Goal: Transaction & Acquisition: Book appointment/travel/reservation

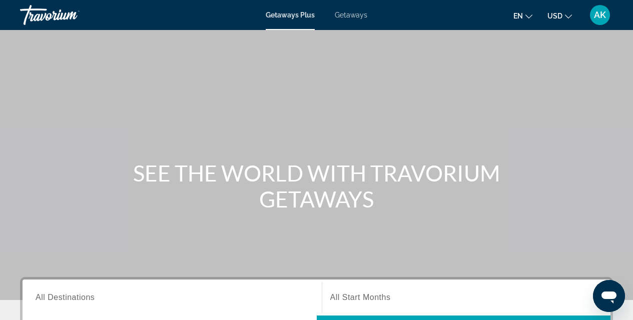
scroll to position [257, 0]
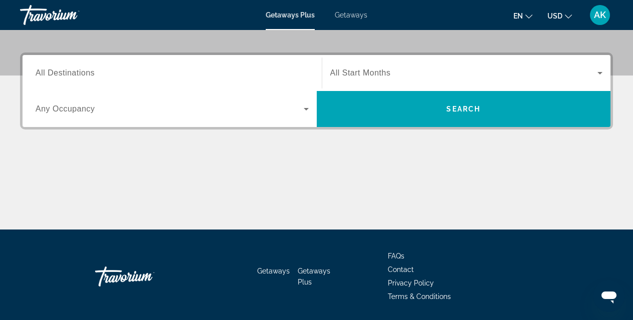
click at [55, 72] on span "All Destinations" at bounding box center [65, 73] width 59 height 9
click at [55, 72] on input "Destination All Destinations" at bounding box center [172, 74] width 273 height 12
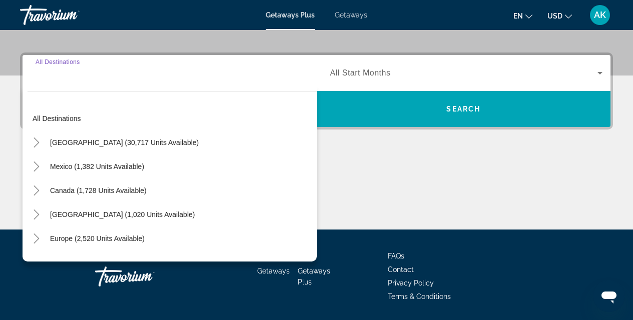
scroll to position [245, 0]
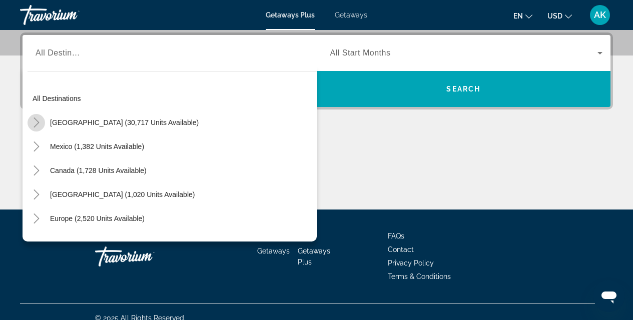
click at [41, 122] on icon "Toggle United States (30,717 units available)" at bounding box center [37, 123] width 10 height 10
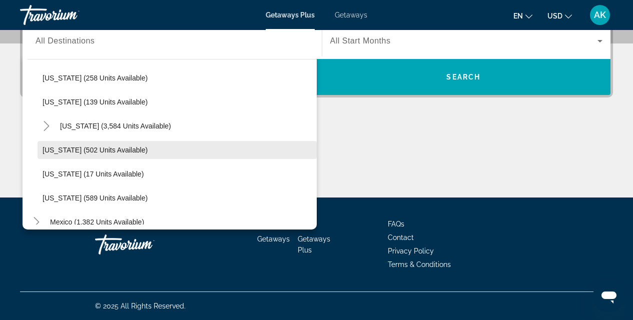
scroll to position [804, 0]
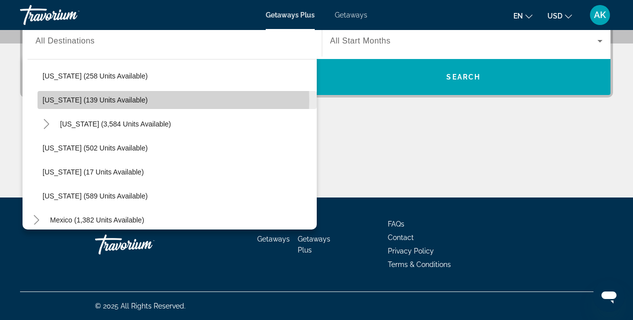
click at [109, 101] on span "[US_STATE] (139 units available)" at bounding box center [95, 100] width 105 height 8
type input "**********"
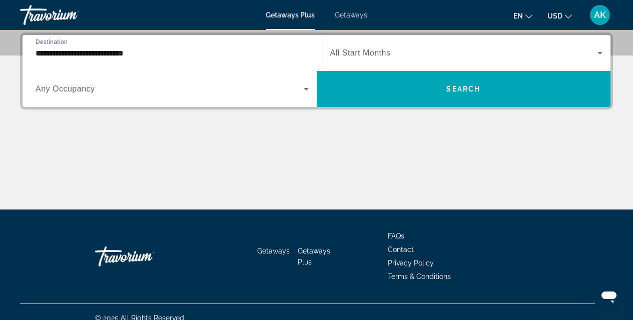
click at [308, 85] on icon "Search widget" at bounding box center [306, 89] width 12 height 12
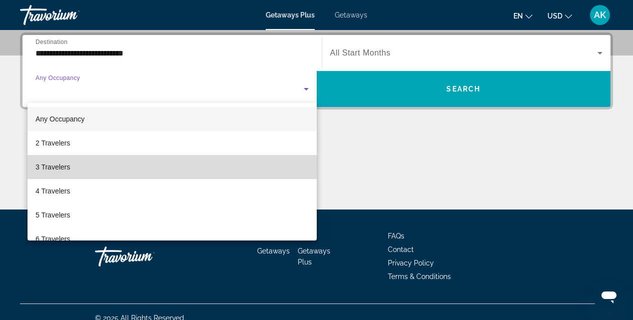
click at [186, 173] on mat-option "3 Travelers" at bounding box center [172, 167] width 289 height 24
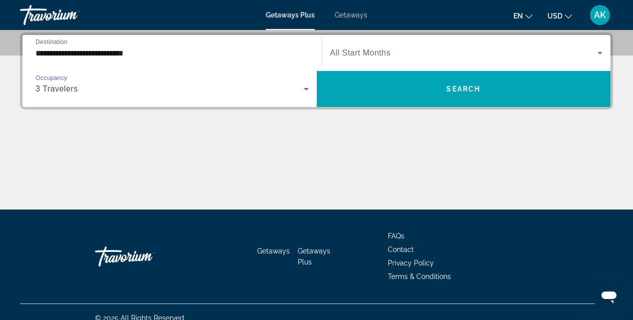
click at [603, 50] on icon "Search widget" at bounding box center [600, 53] width 12 height 12
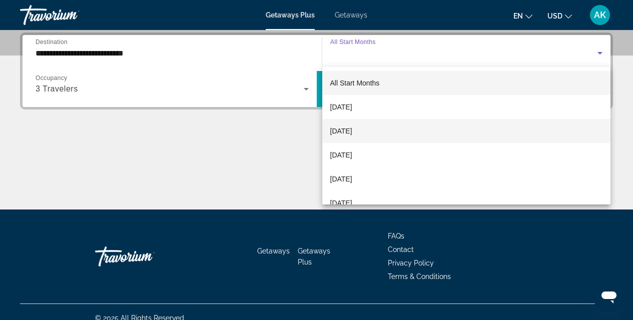
click at [377, 130] on mat-option "[DATE]" at bounding box center [466, 131] width 289 height 24
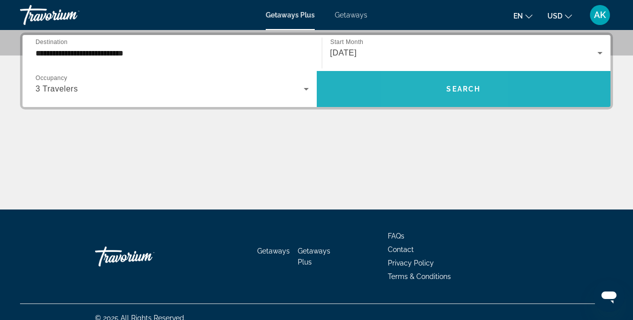
click at [434, 79] on span "Search widget" at bounding box center [464, 89] width 294 height 24
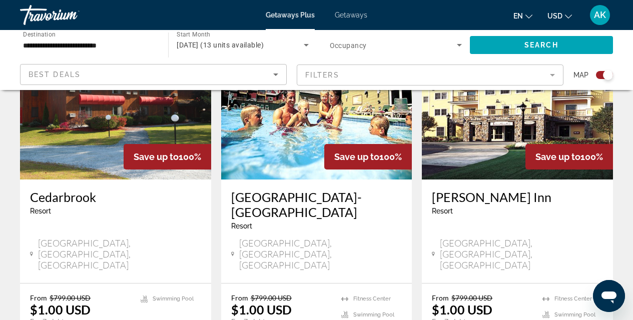
scroll to position [418, 0]
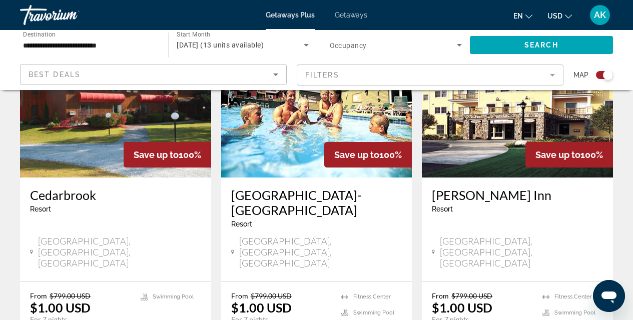
click at [64, 124] on img "Main content" at bounding box center [115, 98] width 191 height 160
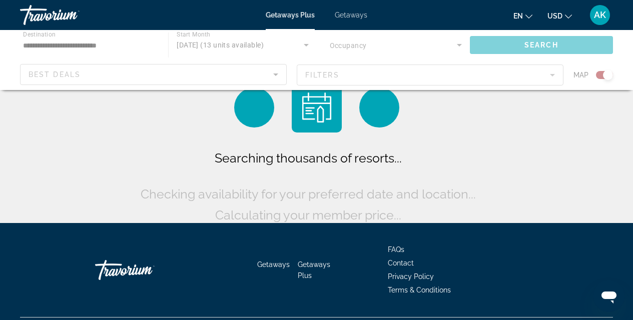
scroll to position [26, 0]
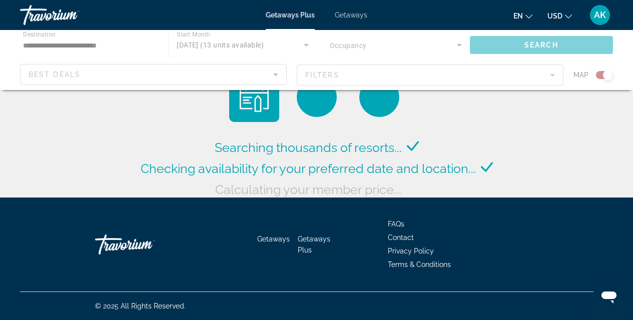
click at [92, 47] on div "Main content" at bounding box center [316, 60] width 633 height 60
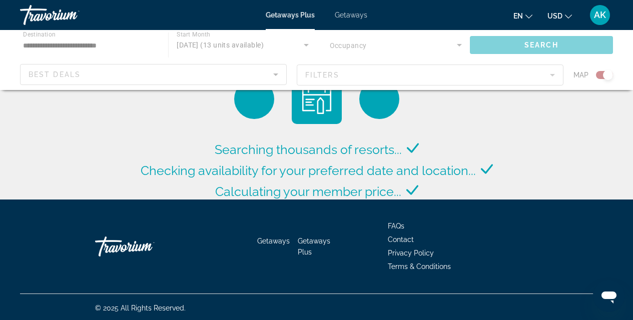
scroll to position [0, 0]
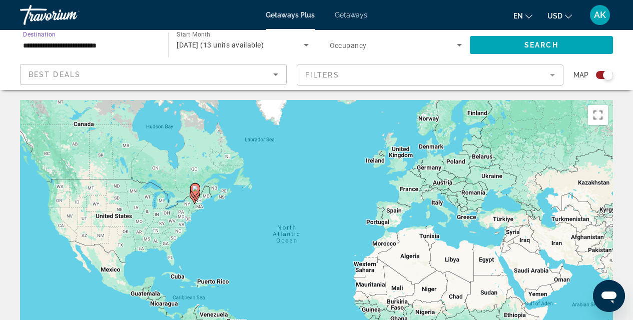
click at [58, 44] on input "**********" at bounding box center [89, 46] width 132 height 12
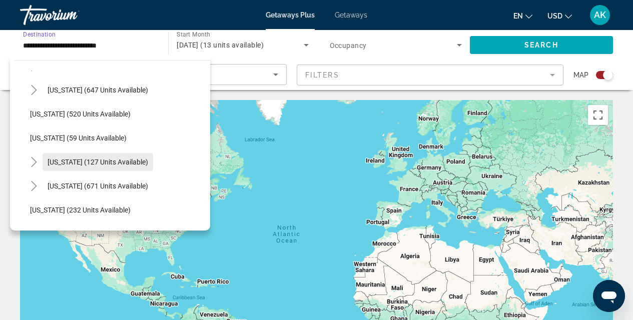
scroll to position [564, 0]
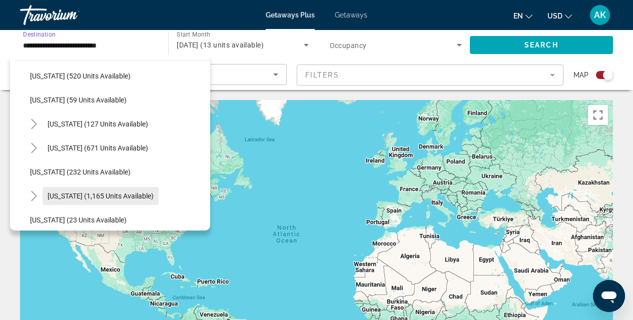
click at [106, 192] on span "Search widget" at bounding box center [101, 196] width 116 height 24
type input "**********"
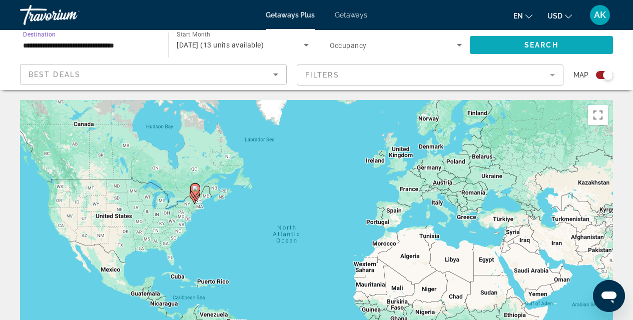
click at [569, 45] on span "Search widget" at bounding box center [541, 45] width 143 height 24
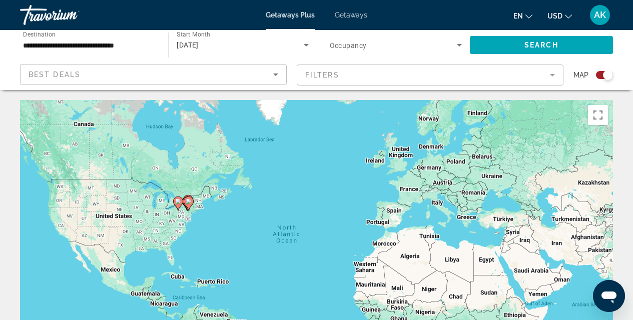
click at [350, 17] on span "Getaways" at bounding box center [351, 15] width 33 height 8
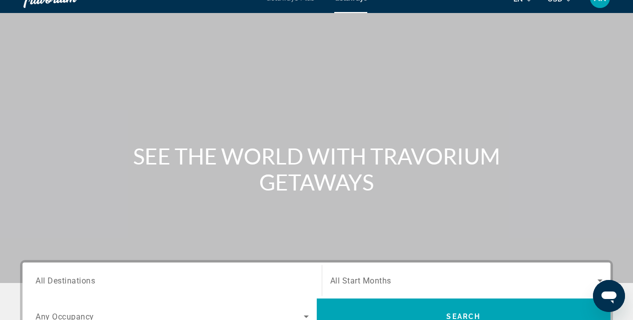
scroll to position [116, 0]
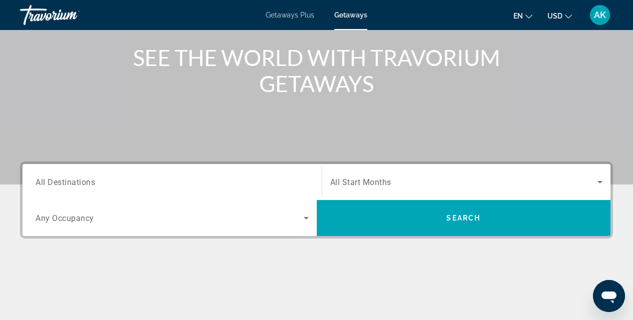
click at [43, 180] on span "All Destinations" at bounding box center [66, 182] width 60 height 10
click at [43, 180] on input "Destination All Destinations" at bounding box center [172, 183] width 273 height 12
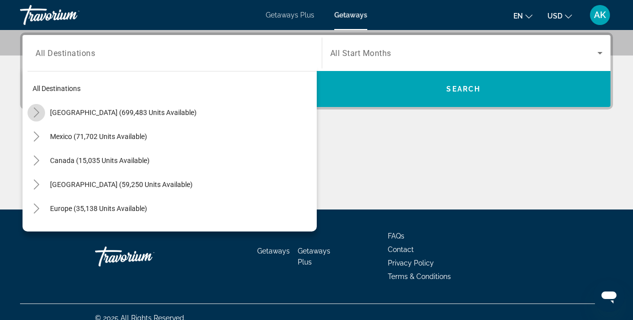
click at [33, 115] on icon "Toggle United States (699,483 units available)" at bounding box center [37, 113] width 10 height 10
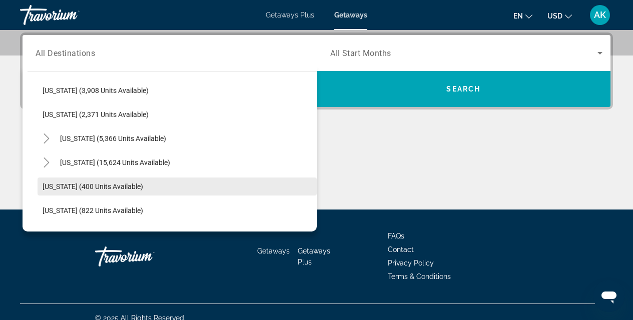
scroll to position [704, 0]
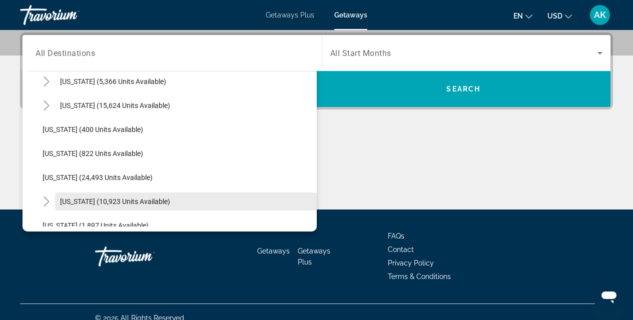
click at [129, 195] on span "Search widget" at bounding box center [186, 202] width 262 height 24
type input "**********"
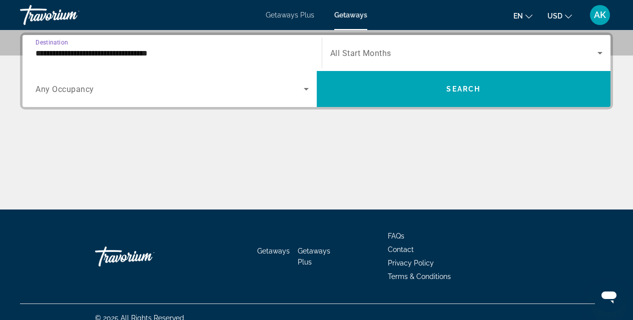
click at [308, 91] on icon "Search widget" at bounding box center [306, 89] width 12 height 12
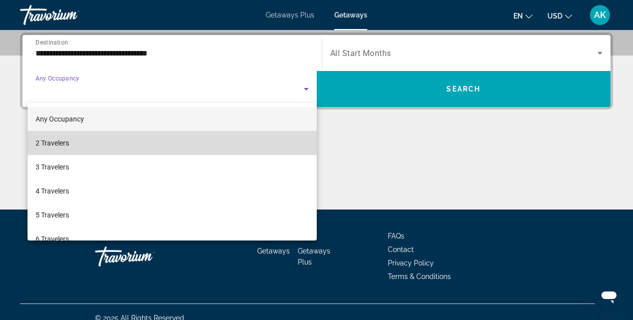
click at [213, 155] on mat-option "2 Travelers" at bounding box center [172, 143] width 289 height 24
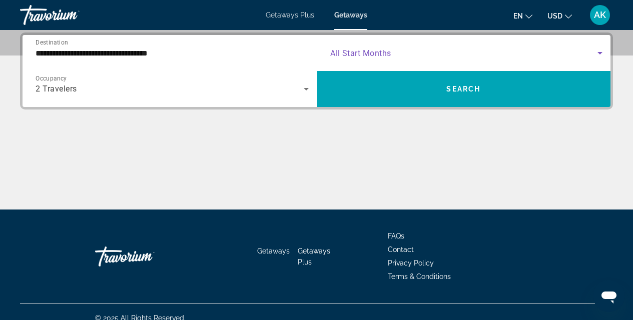
click at [564, 52] on span "Search widget" at bounding box center [464, 53] width 268 height 12
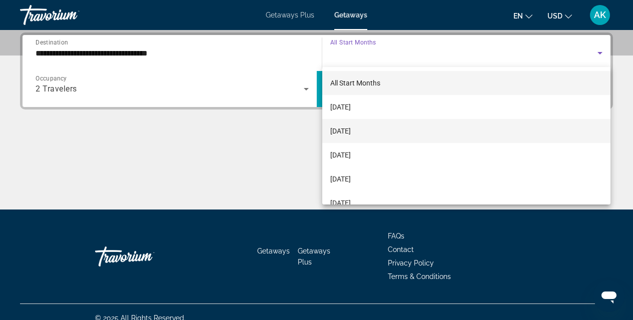
click at [376, 132] on mat-option "[DATE]" at bounding box center [466, 131] width 289 height 24
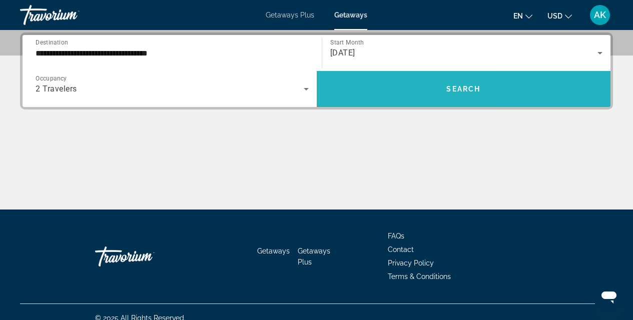
click at [364, 98] on span "Search widget" at bounding box center [464, 89] width 294 height 24
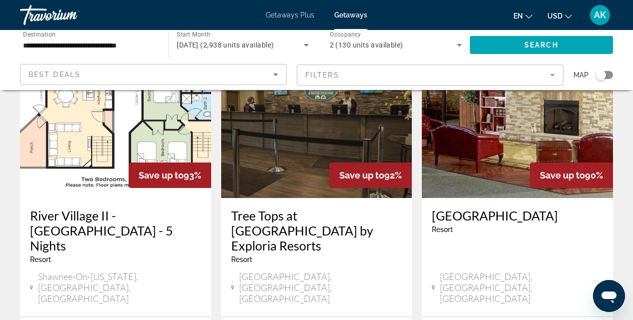
scroll to position [1237, 0]
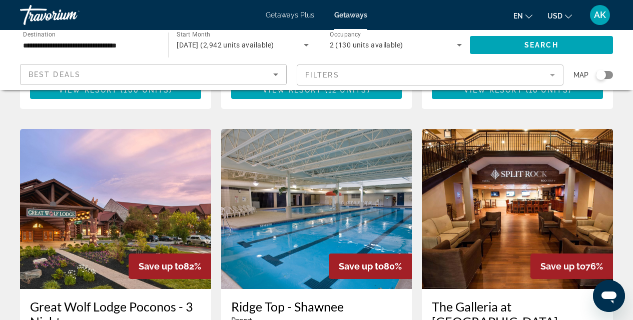
scroll to position [857, 0]
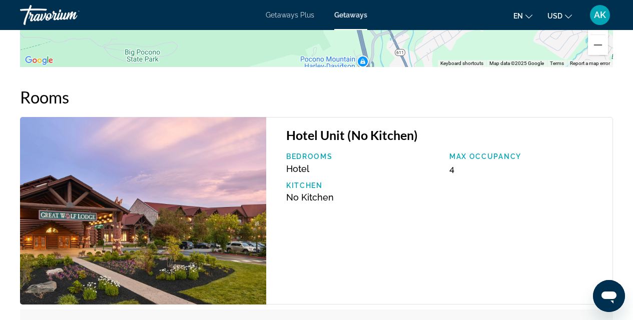
scroll to position [1575, 0]
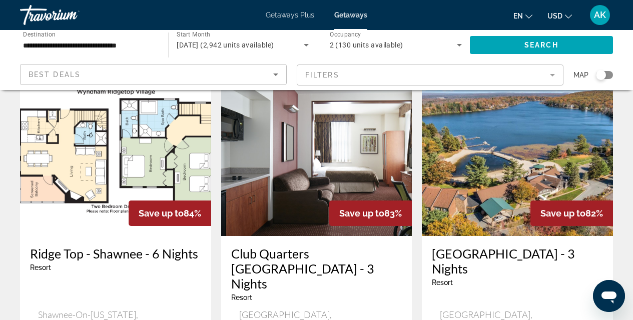
scroll to position [511, 0]
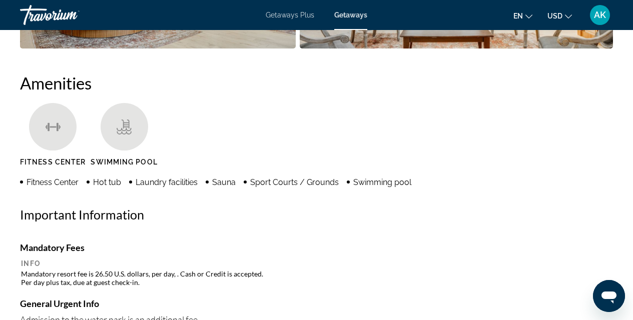
scroll to position [928, 0]
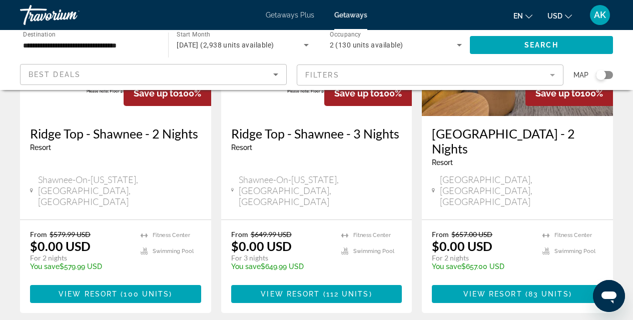
scroll to position [171, 0]
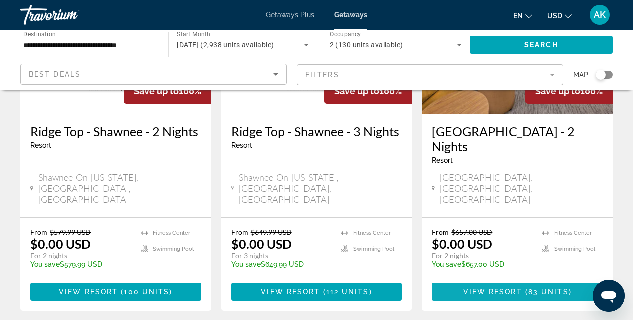
click at [525, 288] on span "Main content" at bounding box center [524, 292] width 3 height 8
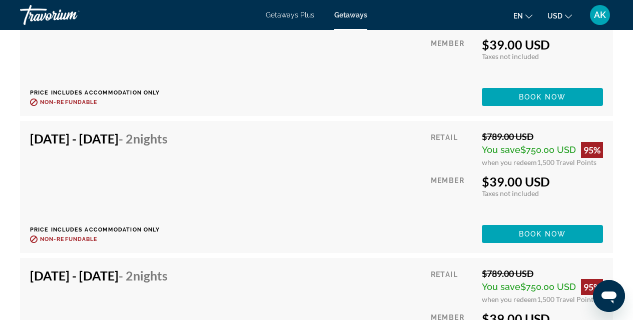
scroll to position [2314, 0]
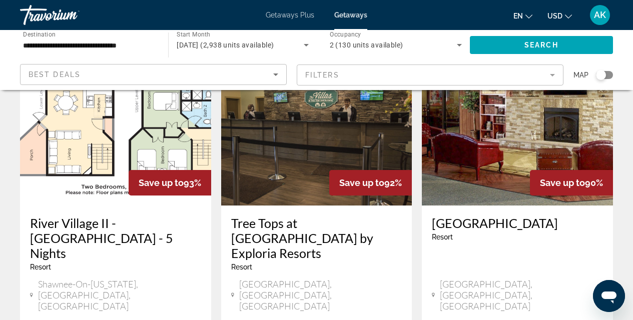
scroll to position [1360, 0]
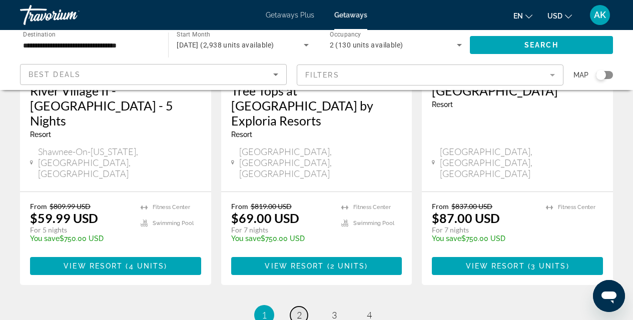
click at [297, 310] on span "2" at bounding box center [299, 315] width 5 height 11
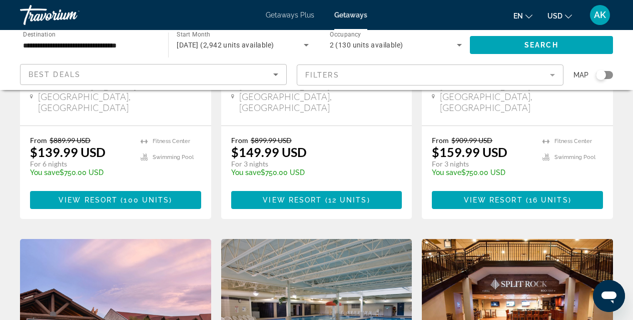
scroll to position [675, 0]
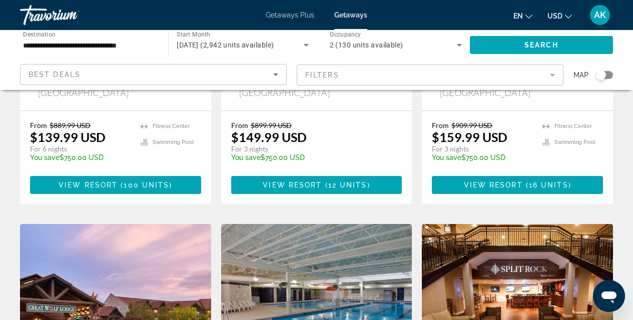
click at [515, 280] on img "Main content" at bounding box center [517, 304] width 191 height 160
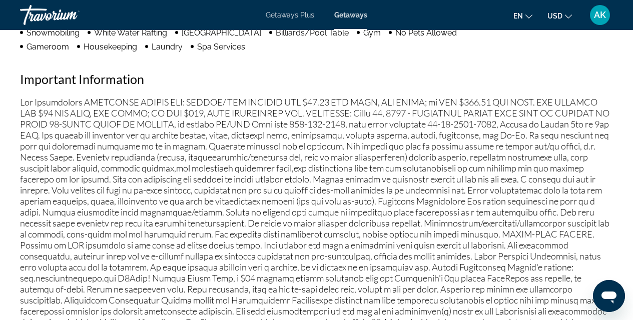
scroll to position [1170, 0]
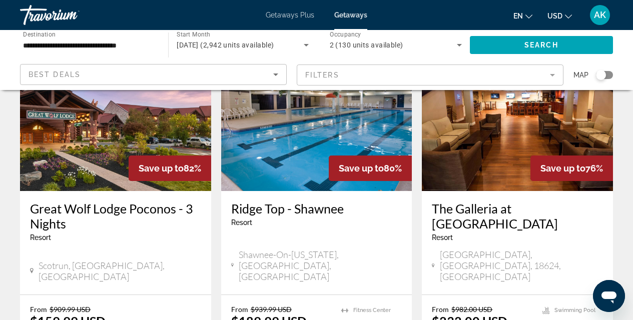
scroll to position [866, 0]
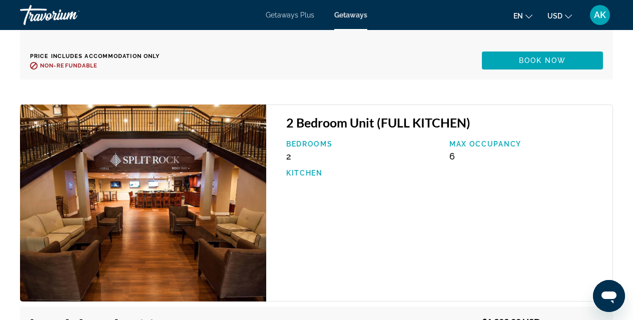
scroll to position [2556, 0]
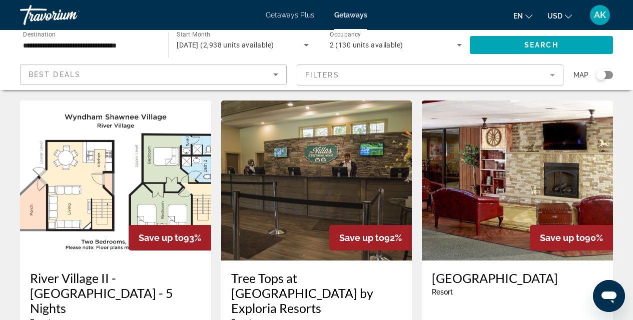
scroll to position [1240, 0]
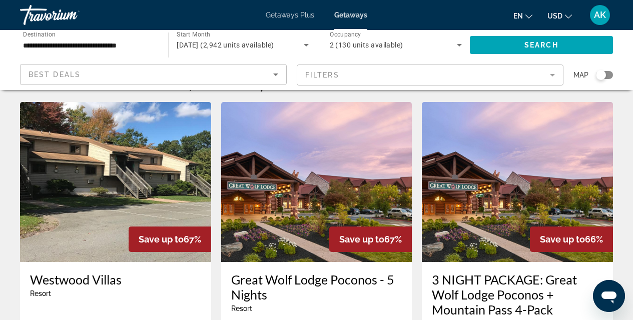
scroll to position [122, 0]
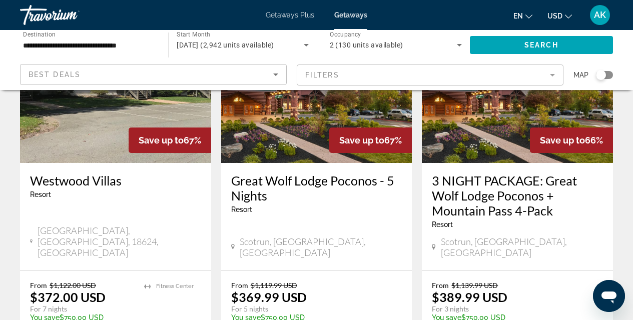
click at [501, 209] on h3 "3 NIGHT PACKAGE: Great Wolf Lodge Poconos + Mountain Pass 4-Pack" at bounding box center [517, 195] width 171 height 45
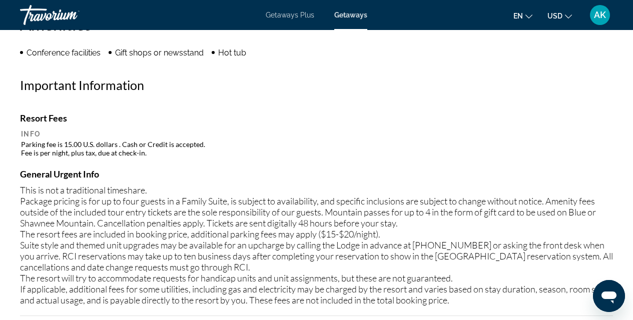
scroll to position [1015, 0]
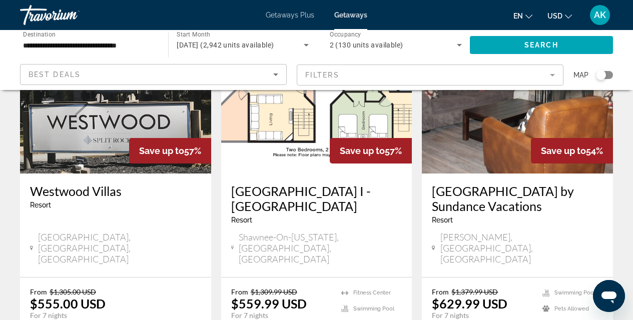
scroll to position [1367, 0]
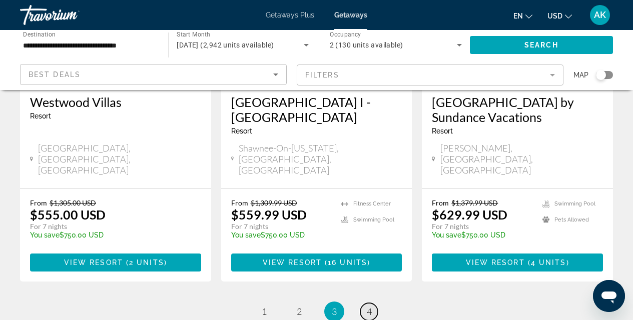
click at [373, 303] on link "page 4" at bounding box center [369, 312] width 18 height 18
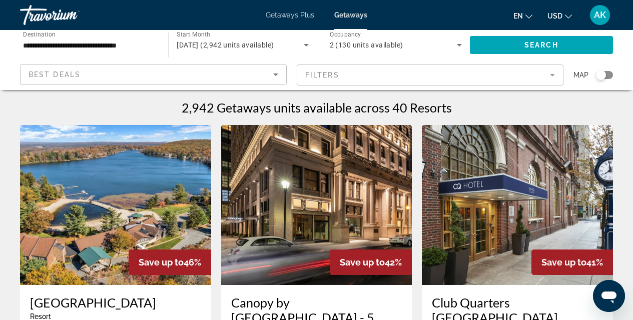
scroll to position [679, 0]
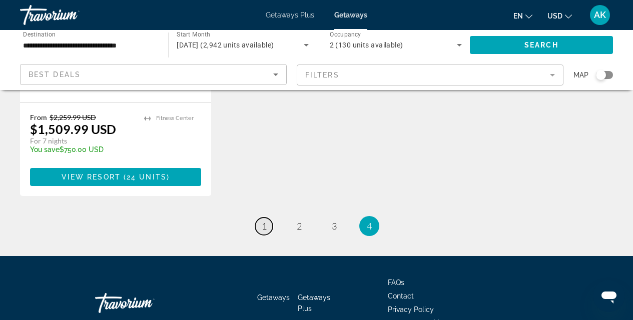
click at [264, 221] on span "1" at bounding box center [264, 226] width 5 height 11
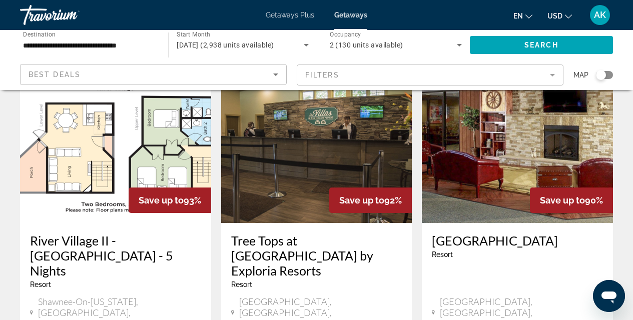
scroll to position [1285, 0]
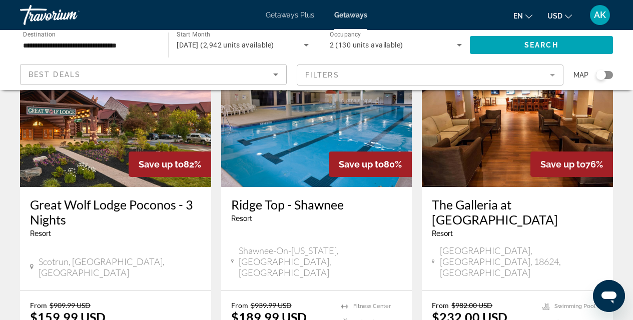
scroll to position [874, 0]
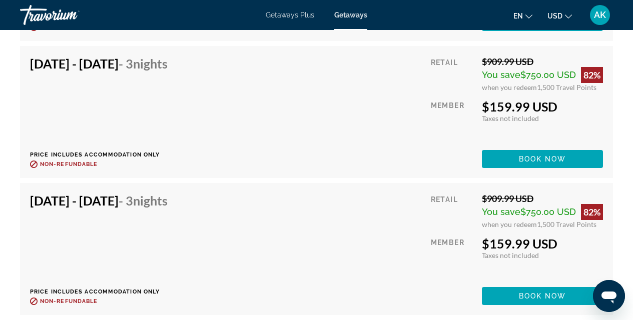
scroll to position [2114, 0]
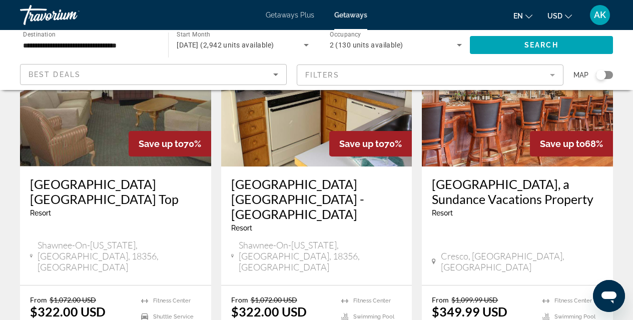
scroll to position [1353, 0]
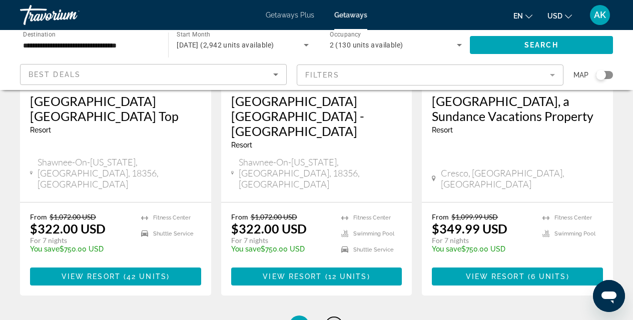
click at [334, 320] on span "3" at bounding box center [334, 325] width 5 height 11
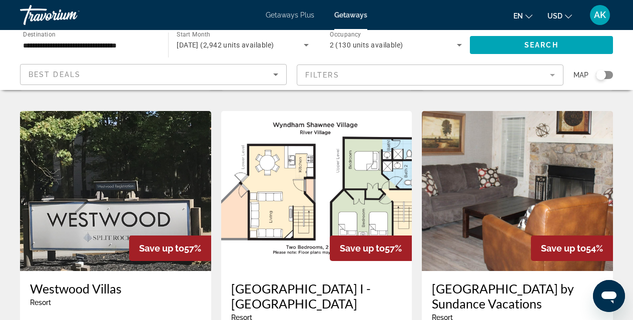
scroll to position [1386, 0]
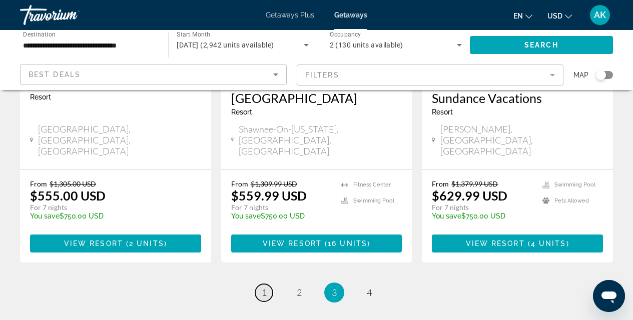
click at [263, 287] on span "1" at bounding box center [264, 292] width 5 height 11
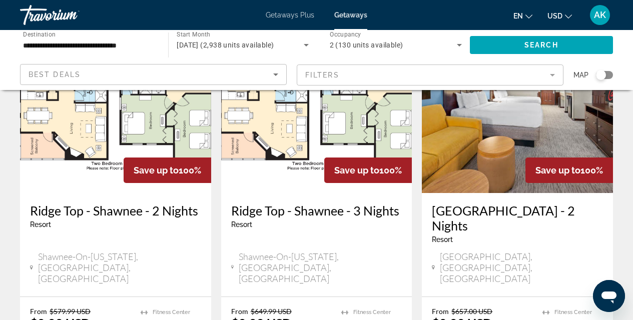
scroll to position [292, 0]
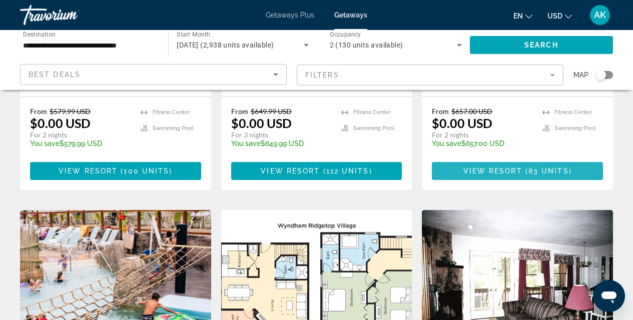
click at [462, 159] on span "Main content" at bounding box center [517, 171] width 171 height 24
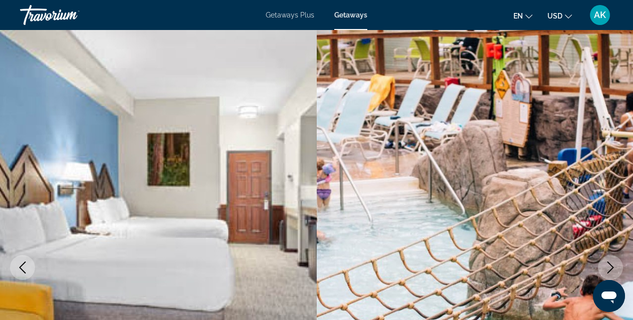
click at [597, 17] on span "AK" at bounding box center [600, 15] width 12 height 10
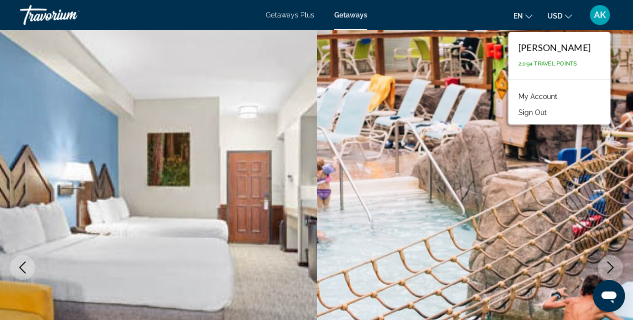
click at [547, 113] on button "Sign Out" at bounding box center [533, 112] width 39 height 13
